Goal: Register for event/course

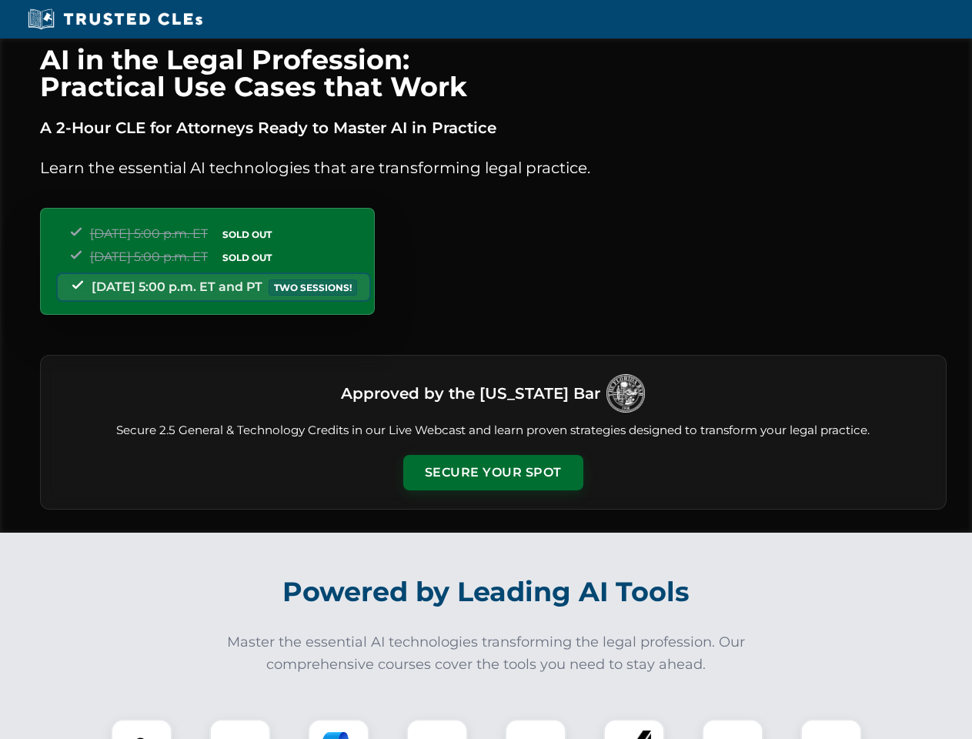
click at [493, 473] on button "Secure Your Spot" at bounding box center [493, 472] width 180 height 35
click at [142, 729] on img at bounding box center [141, 749] width 45 height 45
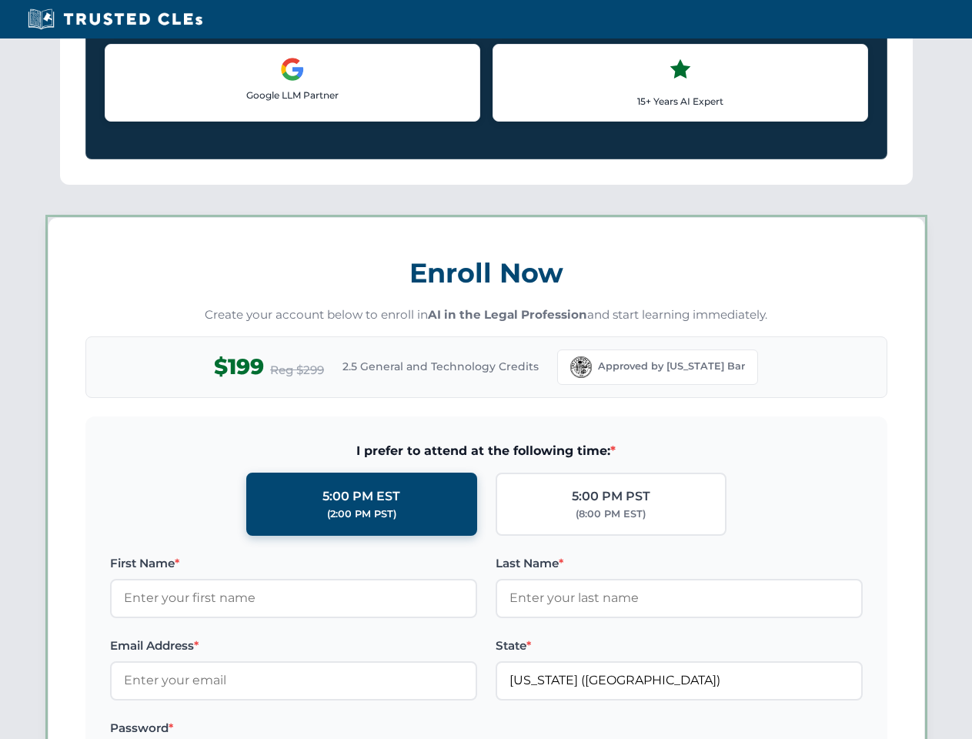
click at [339, 729] on label "Password *" at bounding box center [293, 728] width 367 height 18
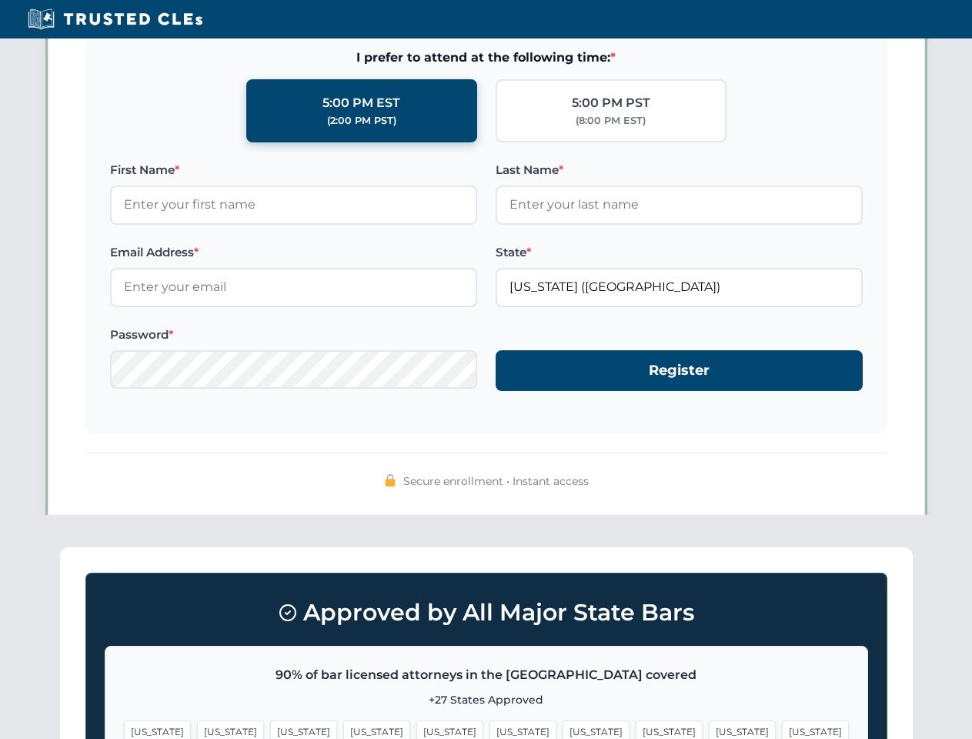
click at [709, 729] on span "[US_STATE]" at bounding box center [742, 731] width 67 height 22
